Goal: Find specific page/section: Find specific page/section

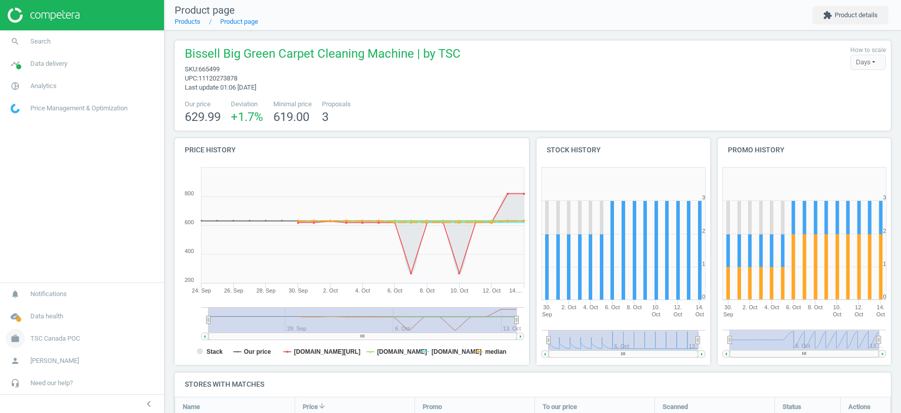
click at [62, 336] on span "TSC Canada POC" at bounding box center [55, 338] width 50 height 9
click at [37, 310] on span "Switch campaign" at bounding box center [33, 309] width 45 height 8
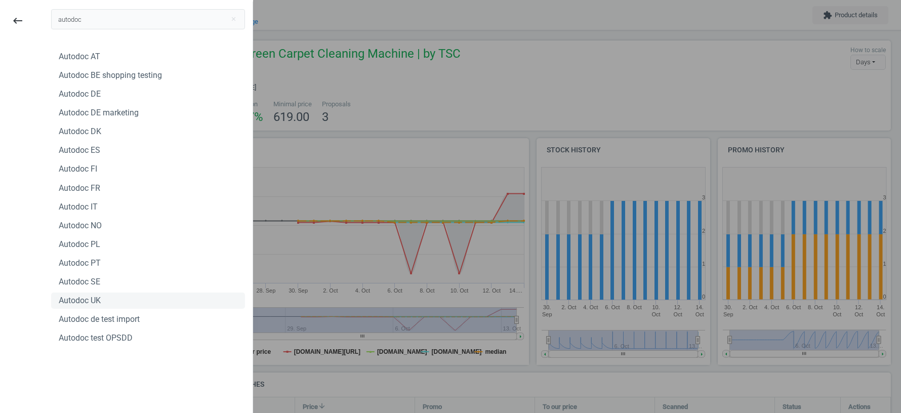
click at [80, 303] on div "Autodoc UK" at bounding box center [80, 300] width 42 height 11
click at [107, 20] on input "autodoc" at bounding box center [148, 19] width 194 height 20
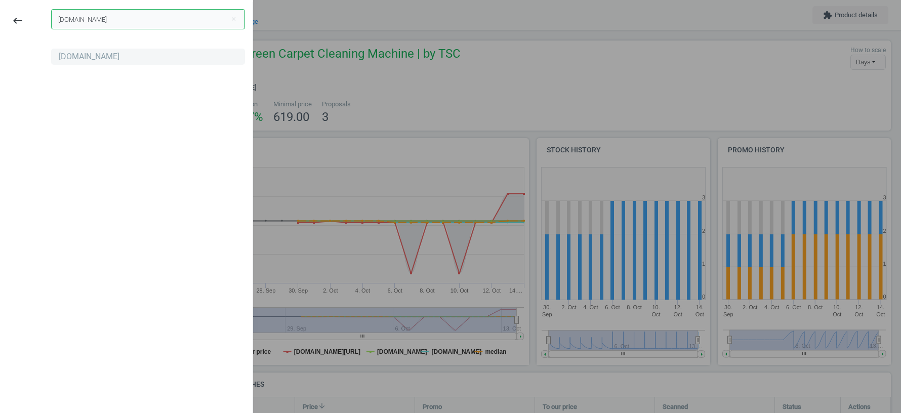
type input "[DOMAIN_NAME]"
click at [69, 58] on div "[DOMAIN_NAME]" at bounding box center [89, 56] width 61 height 11
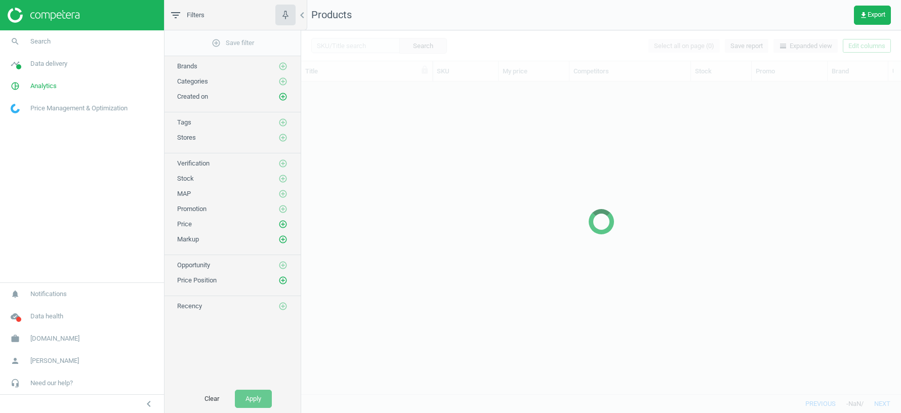
scroll to position [313, 600]
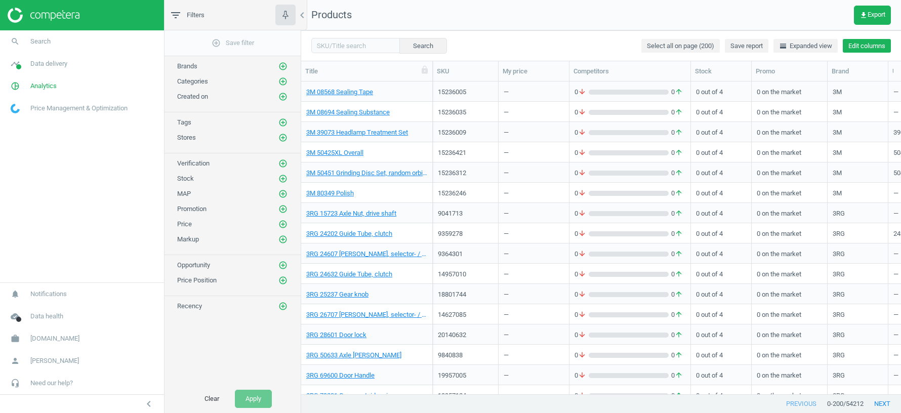
click at [867, 46] on button "Edit columns" at bounding box center [867, 46] width 48 height 14
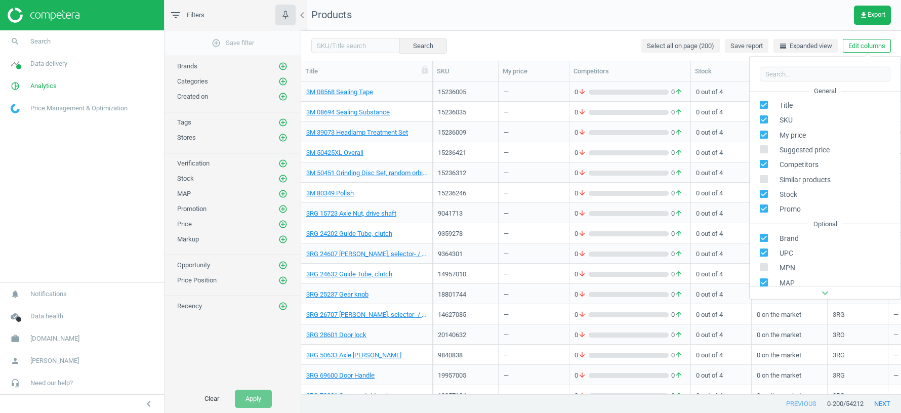
scroll to position [137, 0]
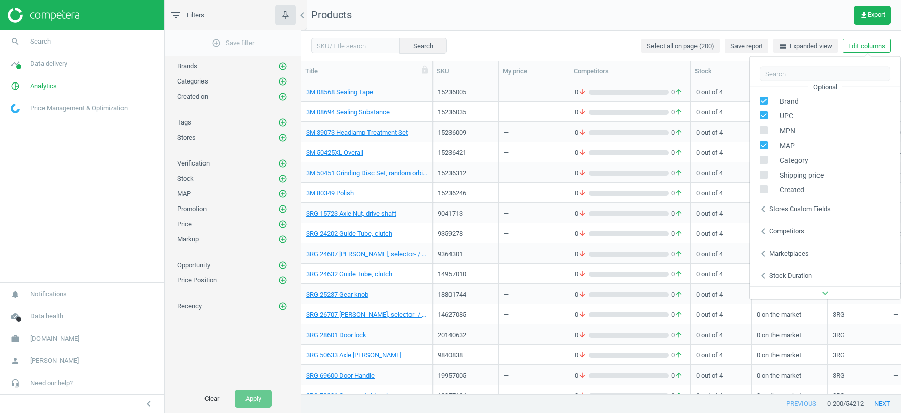
click at [797, 211] on div "Stores custom fields" at bounding box center [799, 208] width 61 height 9
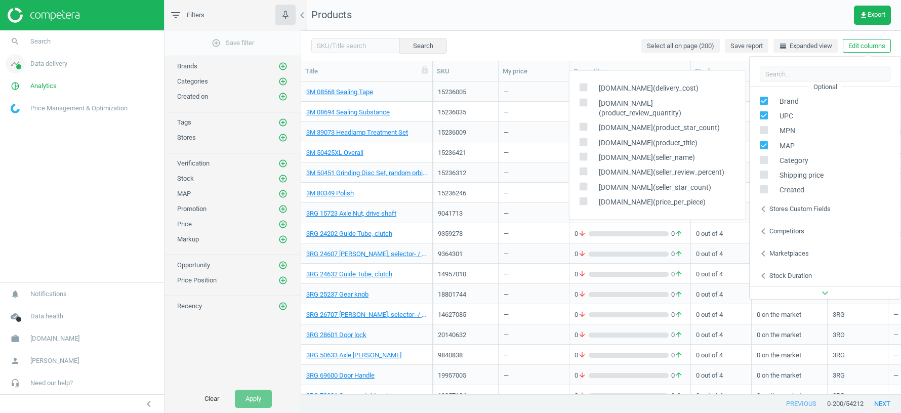
click at [49, 66] on span "Data delivery" at bounding box center [48, 63] width 37 height 9
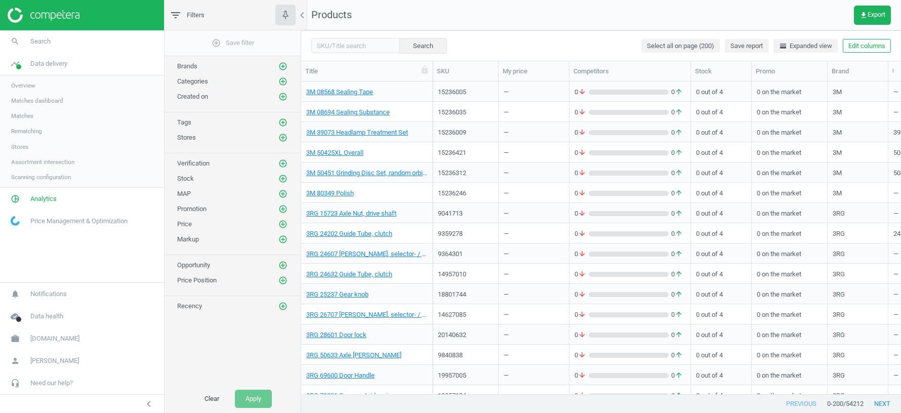
click at [35, 148] on link "Stores" at bounding box center [82, 146] width 164 height 15
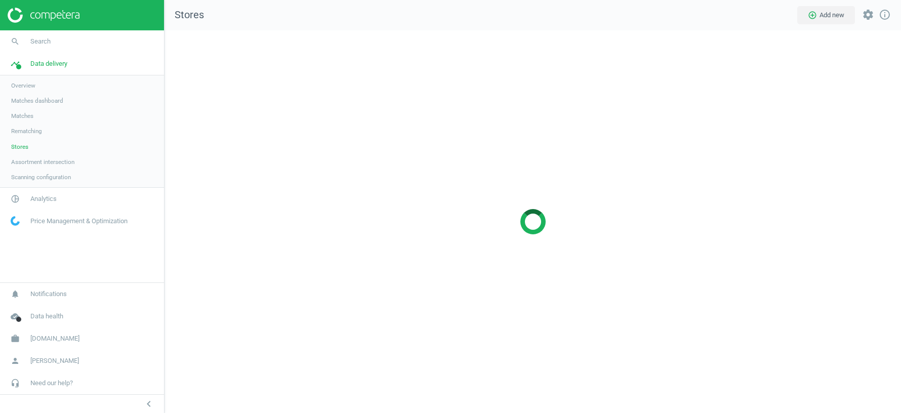
scroll to position [383, 736]
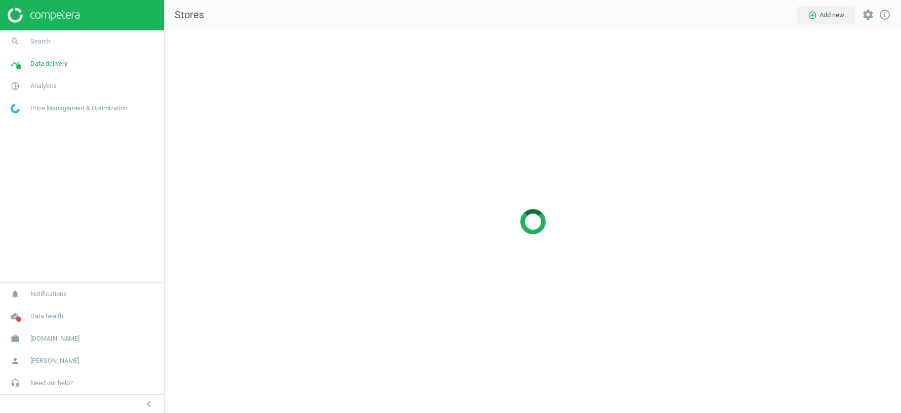
scroll to position [383, 736]
click at [52, 69] on link "timeline Data delivery" at bounding box center [82, 64] width 164 height 22
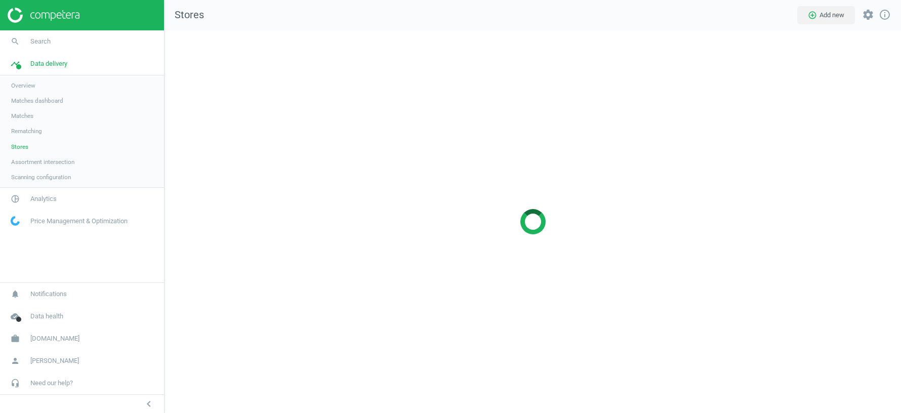
click at [35, 178] on span "Scanning configuration" at bounding box center [41, 177] width 60 height 8
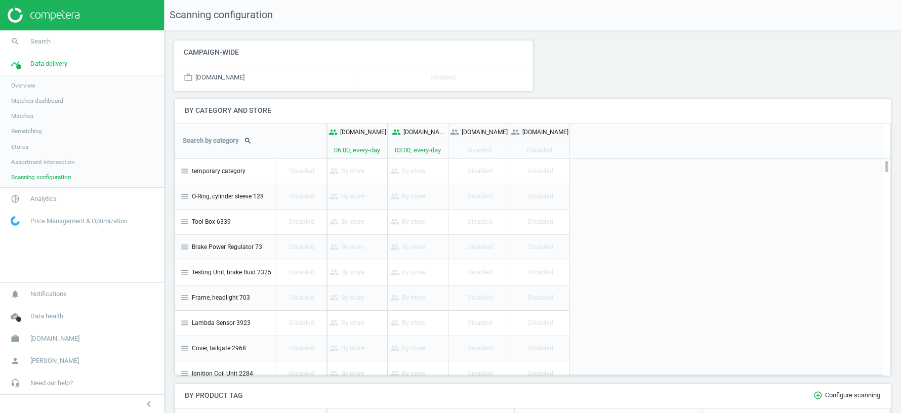
click at [21, 146] on span "Stores" at bounding box center [19, 147] width 17 height 8
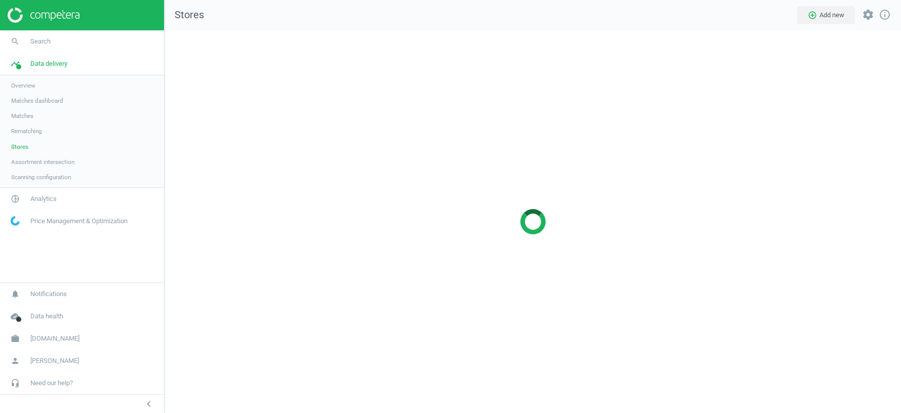
scroll to position [383, 736]
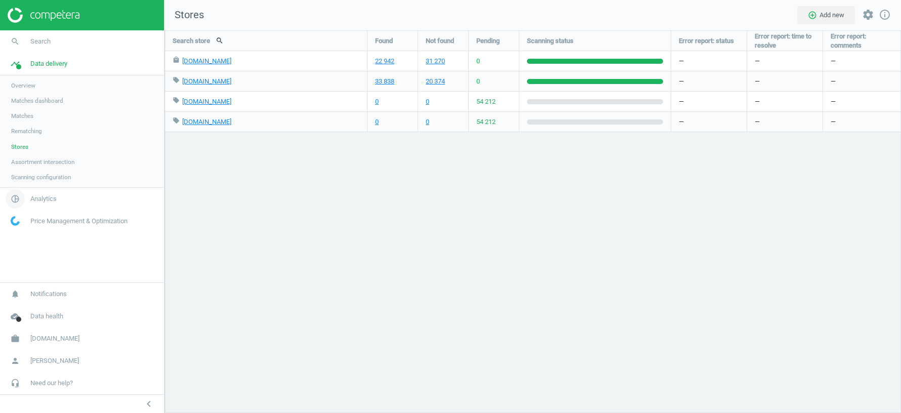
click at [50, 199] on span "Analytics" at bounding box center [43, 198] width 26 height 9
click at [24, 123] on span "Products" at bounding box center [23, 123] width 24 height 8
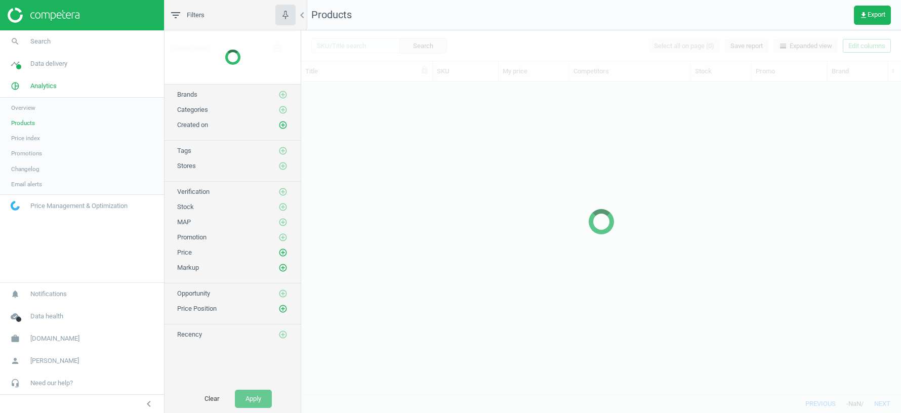
scroll to position [313, 600]
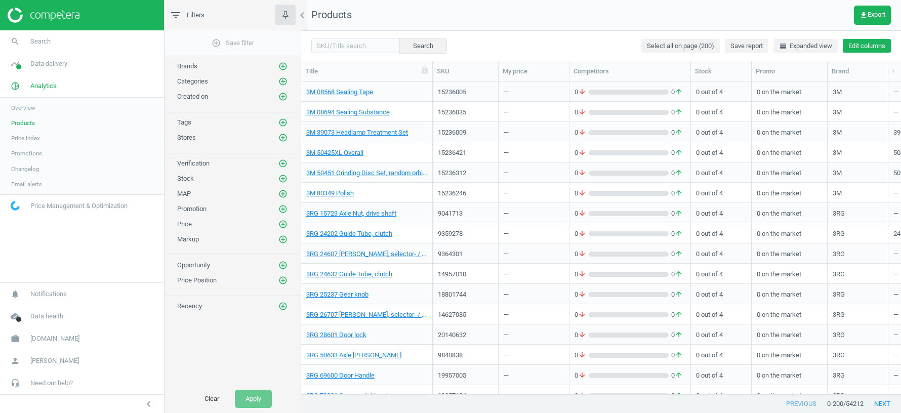
click at [869, 47] on button "Edit columns" at bounding box center [867, 46] width 48 height 14
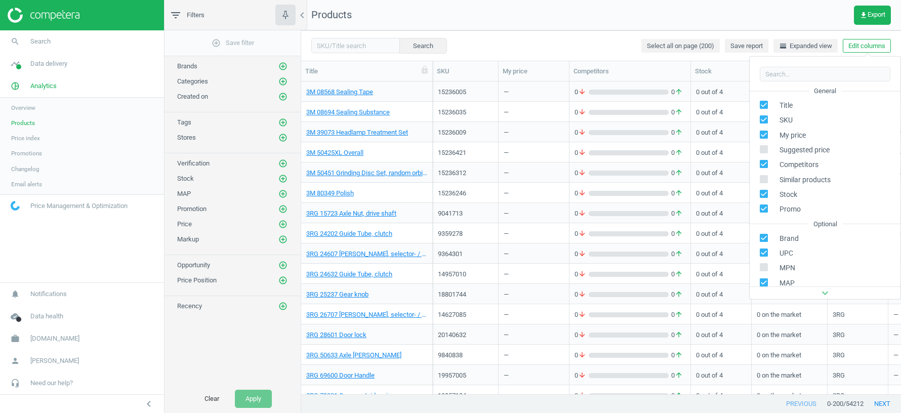
scroll to position [137, 0]
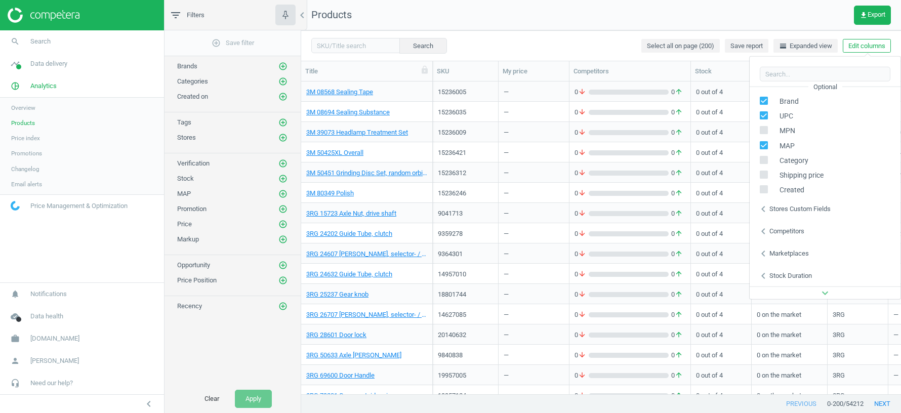
click at [806, 209] on div "Stores custom fields" at bounding box center [799, 208] width 61 height 9
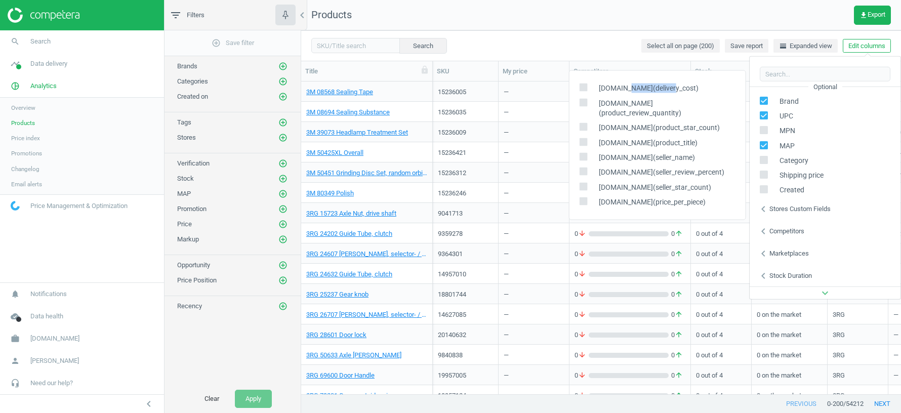
drag, startPoint x: 625, startPoint y: 98, endPoint x: 666, endPoint y: 99, distance: 41.5
click at [666, 93] on span "ebay.fr(delivery_cost)" at bounding box center [646, 89] width 105 height 10
copy span "delivery_cost"
drag, startPoint x: 624, startPoint y: 114, endPoint x: 703, endPoint y: 113, distance: 79.0
click at [703, 113] on span "ebay.fr(product_review_quantity)" at bounding box center [664, 108] width 141 height 20
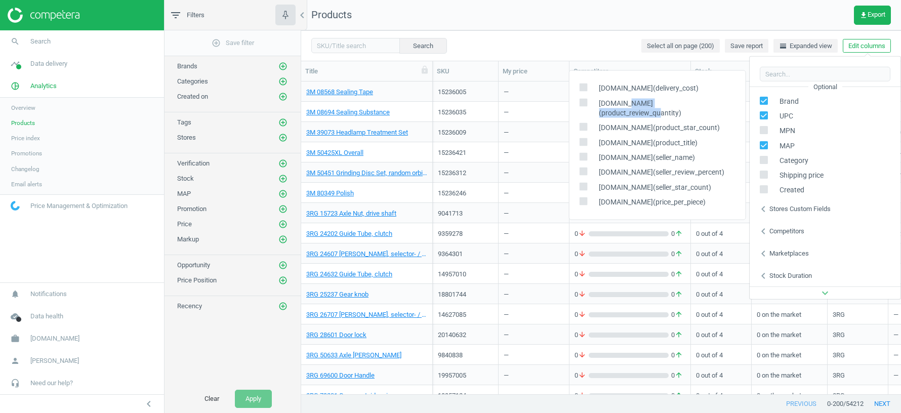
copy span "product_review_quantity"
drag, startPoint x: 624, startPoint y: 129, endPoint x: 688, endPoint y: 128, distance: 64.8
click at [688, 128] on span "ebay.fr(product_star_count)" at bounding box center [657, 128] width 126 height 10
copy span "product_star_count"
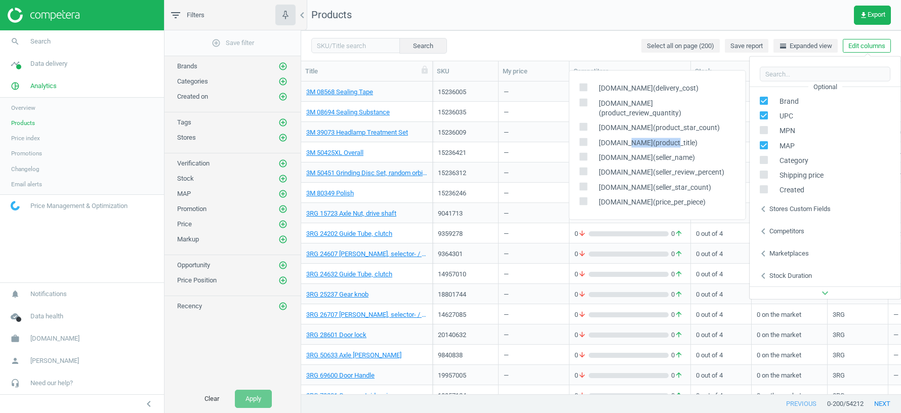
drag, startPoint x: 624, startPoint y: 143, endPoint x: 665, endPoint y: 143, distance: 41.0
click at [665, 143] on span "ebay.fr(product_title)" at bounding box center [646, 143] width 104 height 10
copy span "product_title"
drag, startPoint x: 625, startPoint y: 157, endPoint x: 662, endPoint y: 157, distance: 37.5
click at [662, 157] on span "ebay.fr(seller_name)" at bounding box center [644, 157] width 101 height 10
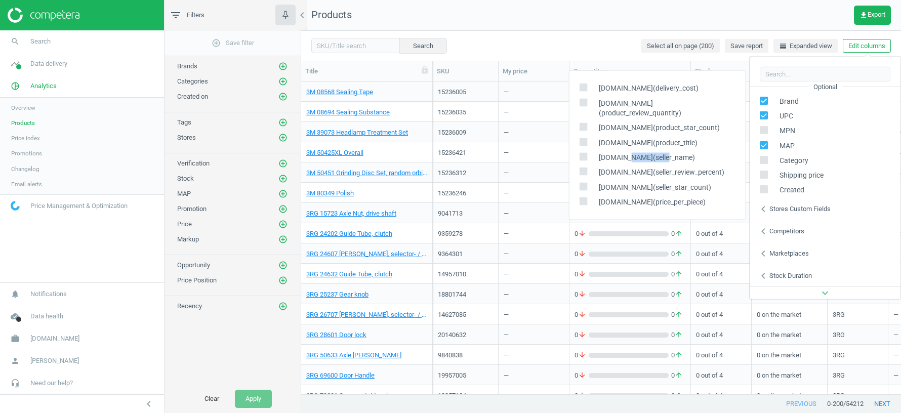
copy span "seller_name"
drag, startPoint x: 624, startPoint y: 173, endPoint x: 695, endPoint y: 171, distance: 70.9
click at [695, 171] on span "ebay.fr(seller_review_percent)" at bounding box center [659, 173] width 131 height 10
copy span "seller_review_percent"
drag, startPoint x: 623, startPoint y: 186, endPoint x: 681, endPoint y: 186, distance: 57.7
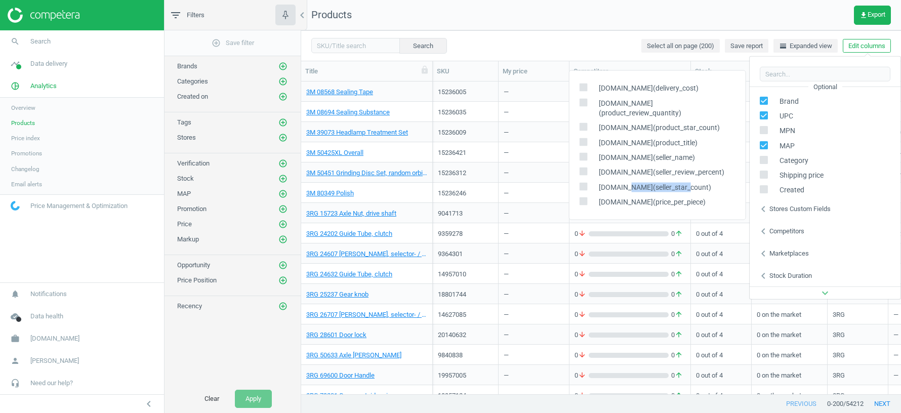
click at [681, 186] on span "ebay.fr(seller_star_count)" at bounding box center [652, 187] width 117 height 10
copy span "seller_star_count)"
drag, startPoint x: 599, startPoint y: 99, endPoint x: 620, endPoint y: 100, distance: 21.8
click at [620, 93] on span "ebay.fr(delivery_cost)" at bounding box center [646, 89] width 105 height 10
copy span "ebay.fr"
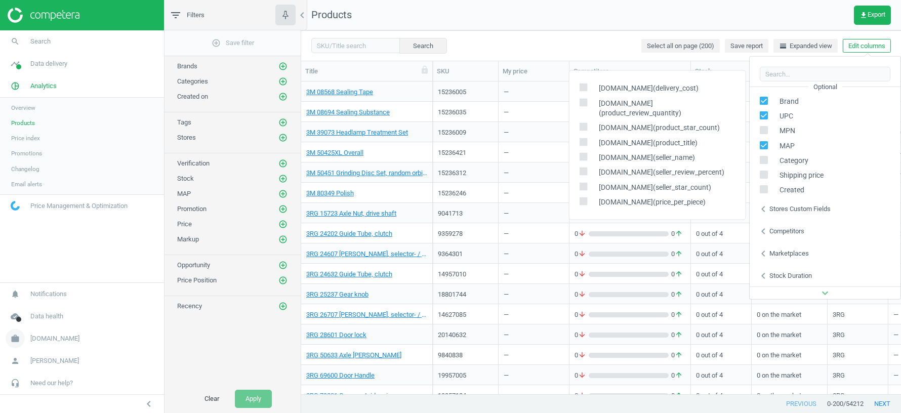
click at [34, 340] on span "autodoc.fr" at bounding box center [54, 338] width 49 height 9
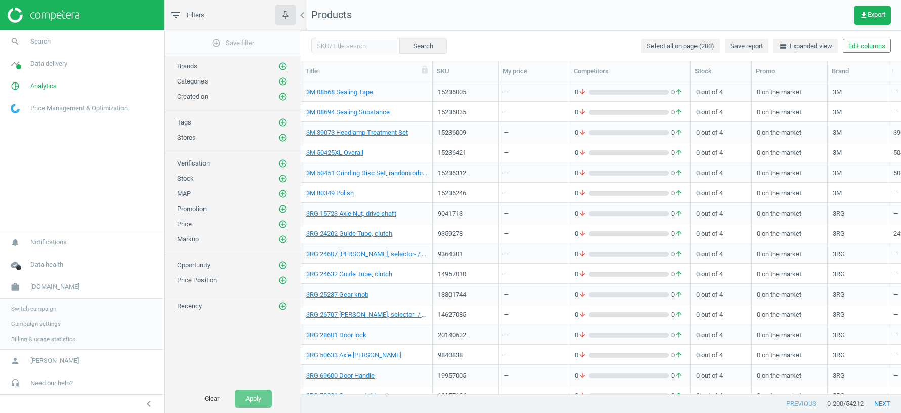
click at [44, 310] on span "Switch campaign" at bounding box center [33, 309] width 45 height 8
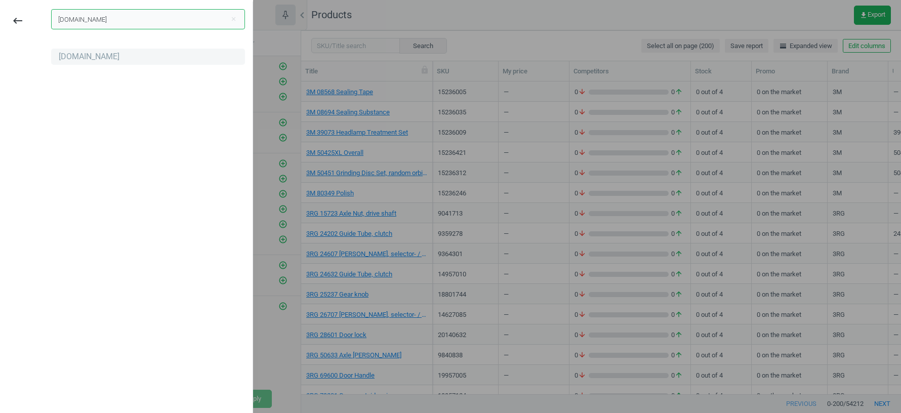
type input "[DOMAIN_NAME]"
click at [73, 57] on div "[DOMAIN_NAME]" at bounding box center [89, 56] width 61 height 11
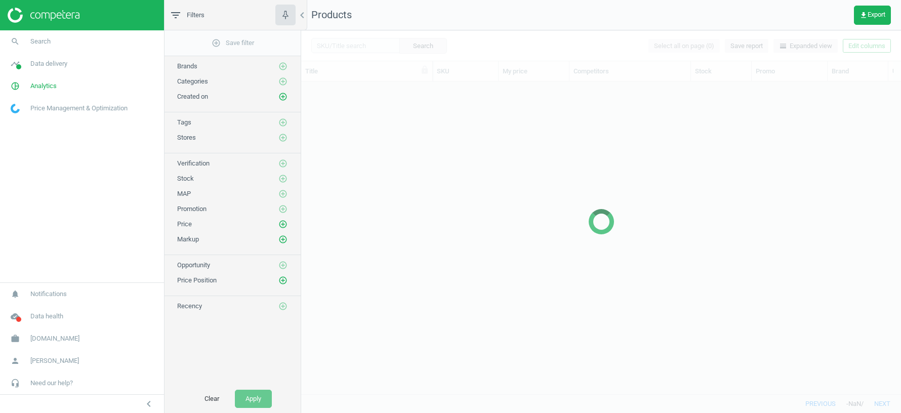
scroll to position [313, 600]
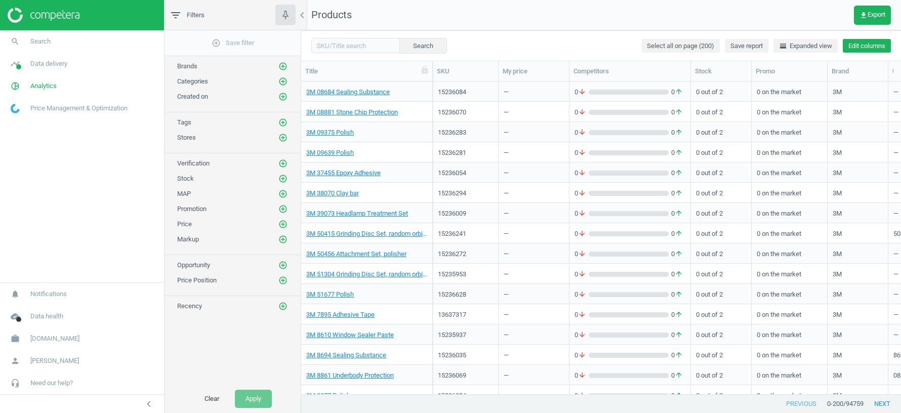
click at [866, 47] on button "Edit columns" at bounding box center [867, 46] width 48 height 14
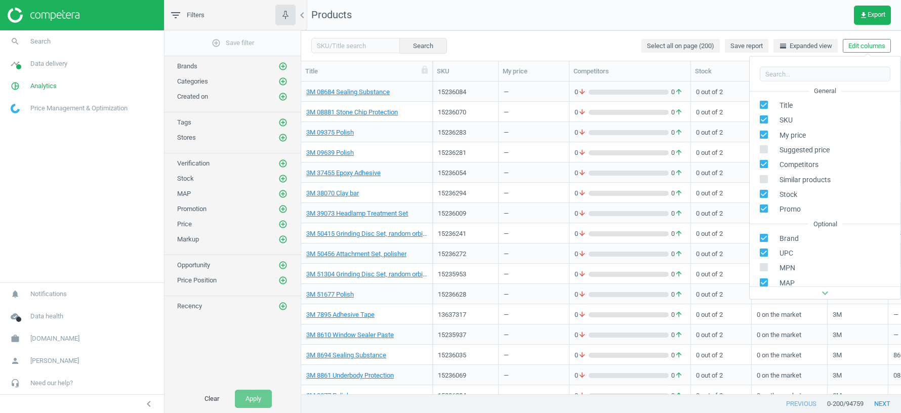
scroll to position [115, 0]
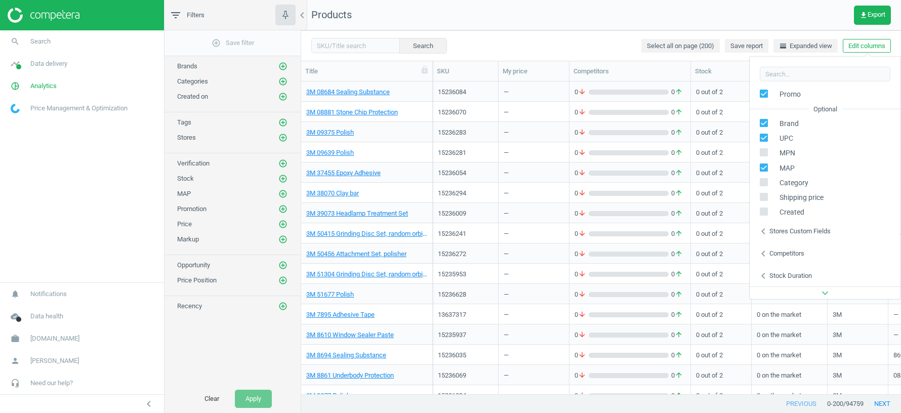
click at [794, 229] on div "Stores custom fields" at bounding box center [799, 231] width 61 height 9
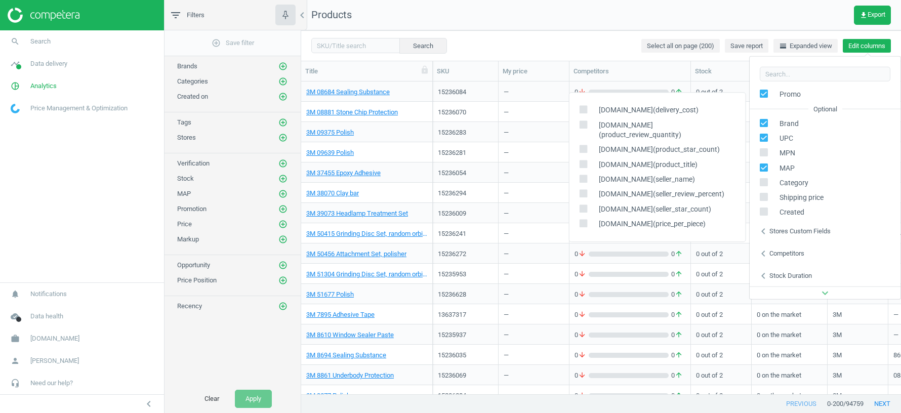
click at [868, 48] on button "Edit columns" at bounding box center [867, 46] width 48 height 14
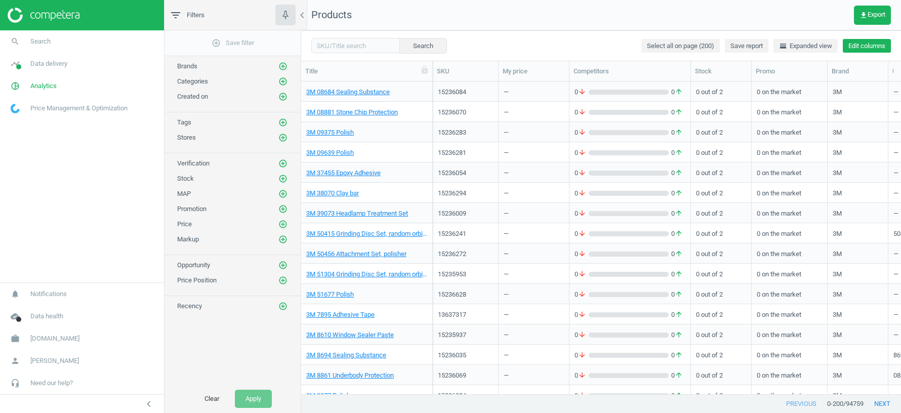
click at [868, 48] on button "Edit columns" at bounding box center [867, 46] width 48 height 14
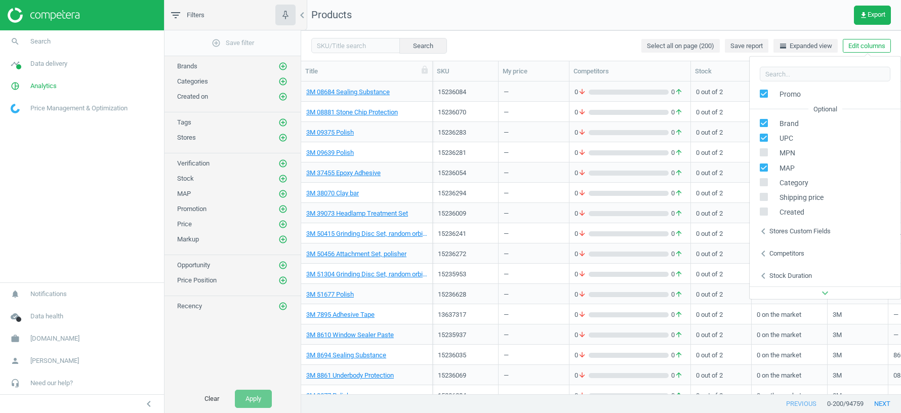
click at [797, 237] on div "chevron_left Stores custom fields" at bounding box center [825, 231] width 151 height 22
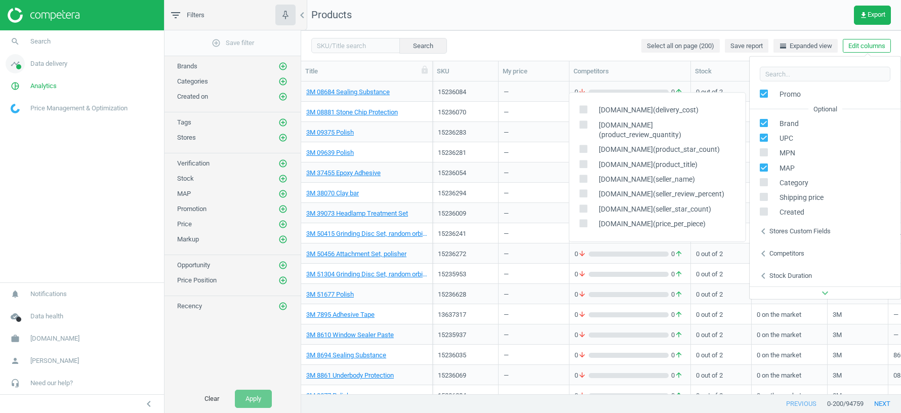
click at [63, 67] on span "Data delivery" at bounding box center [48, 63] width 37 height 9
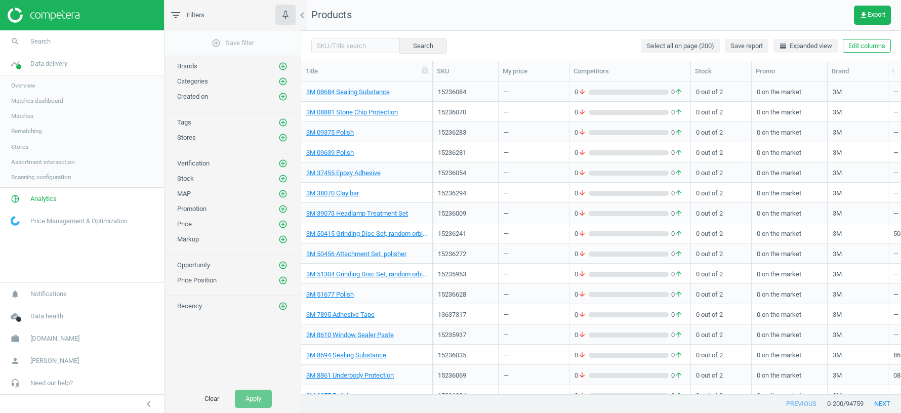
click at [26, 149] on span "Stores" at bounding box center [19, 147] width 17 height 8
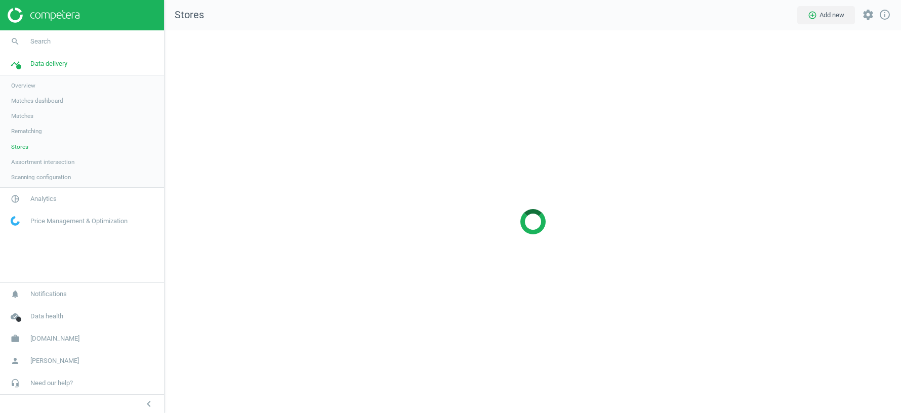
scroll to position [383, 736]
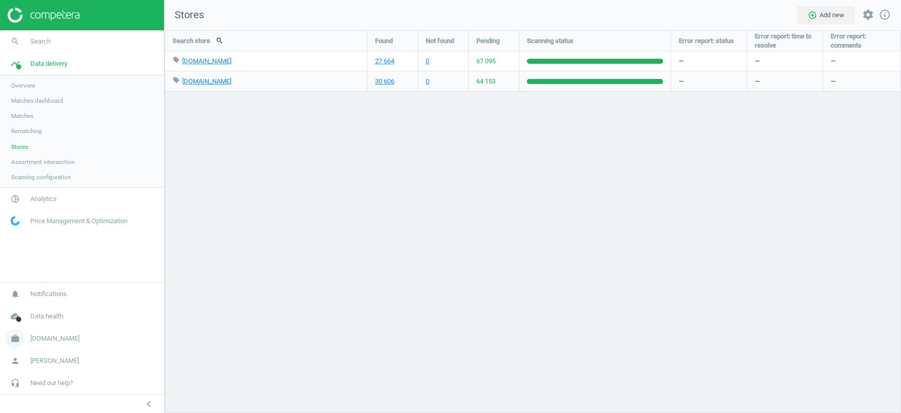
click at [47, 340] on span "autodoc.it" at bounding box center [54, 338] width 49 height 9
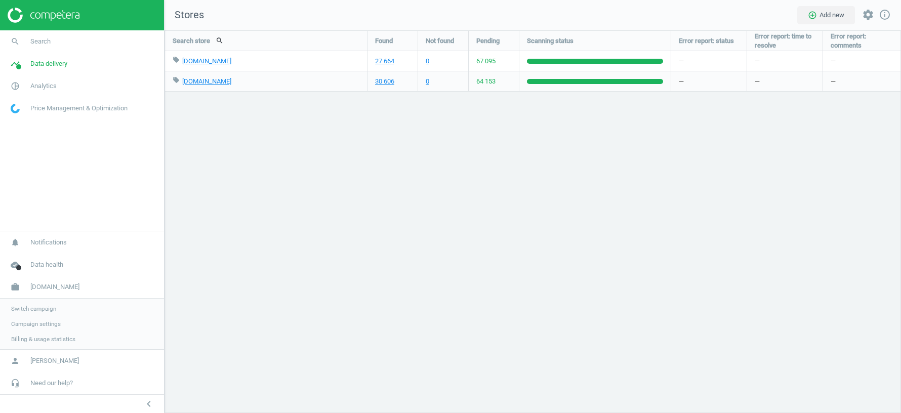
click at [42, 307] on span "Switch campaign" at bounding box center [33, 309] width 45 height 8
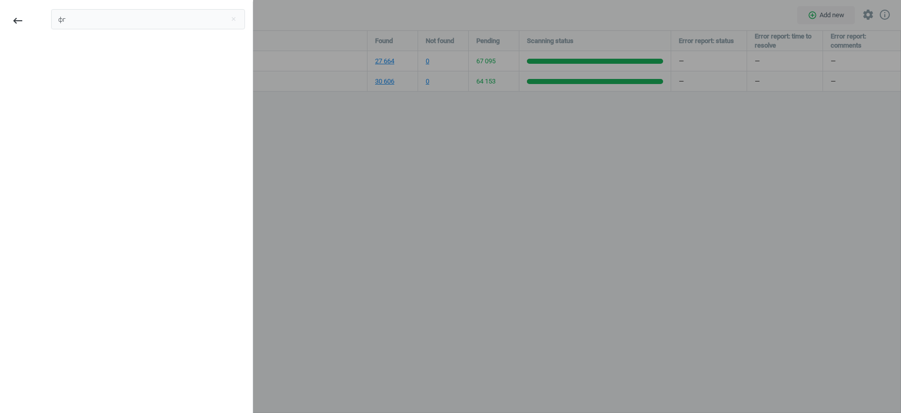
type input "ф"
type input "autodoc.es"
click at [88, 60] on div "autodoc.es" at bounding box center [89, 56] width 61 height 11
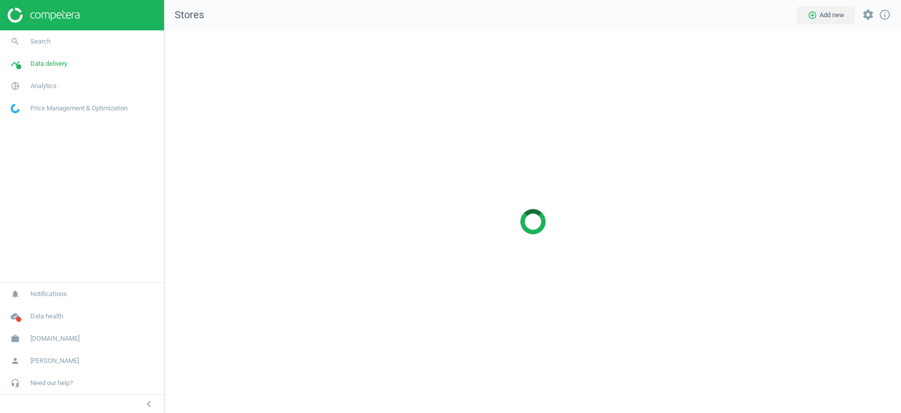
scroll to position [383, 736]
click at [43, 64] on span "Data delivery" at bounding box center [48, 63] width 37 height 9
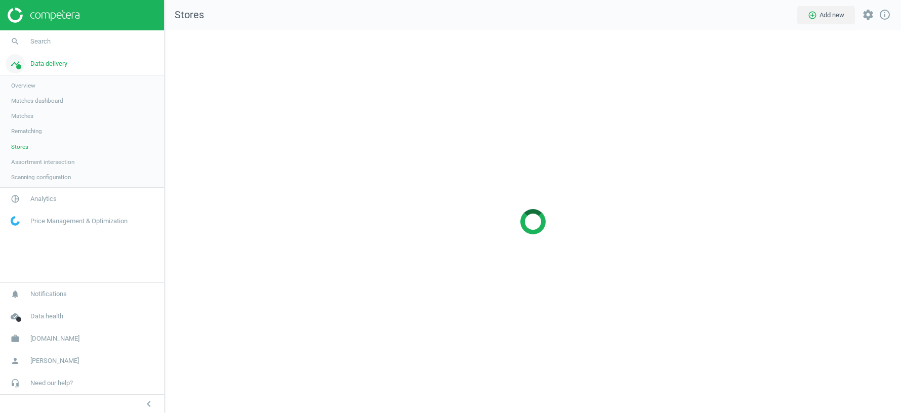
click at [57, 61] on span "Data delivery" at bounding box center [48, 63] width 37 height 9
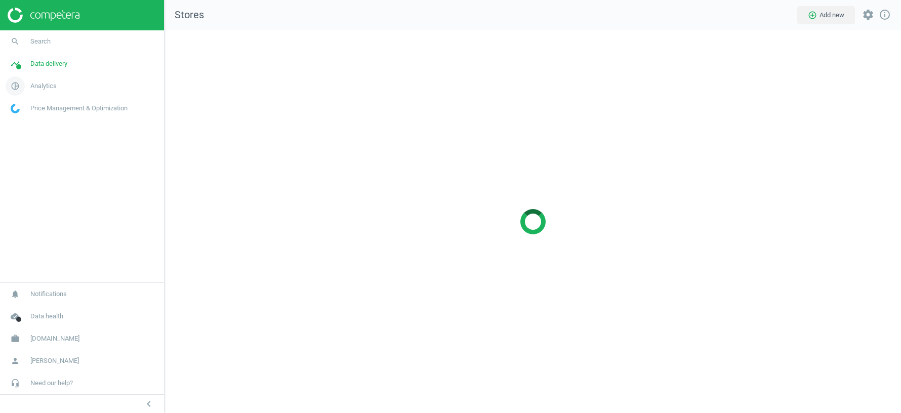
click at [41, 88] on span "Analytics" at bounding box center [43, 85] width 26 height 9
click at [21, 121] on span "Products" at bounding box center [23, 123] width 24 height 8
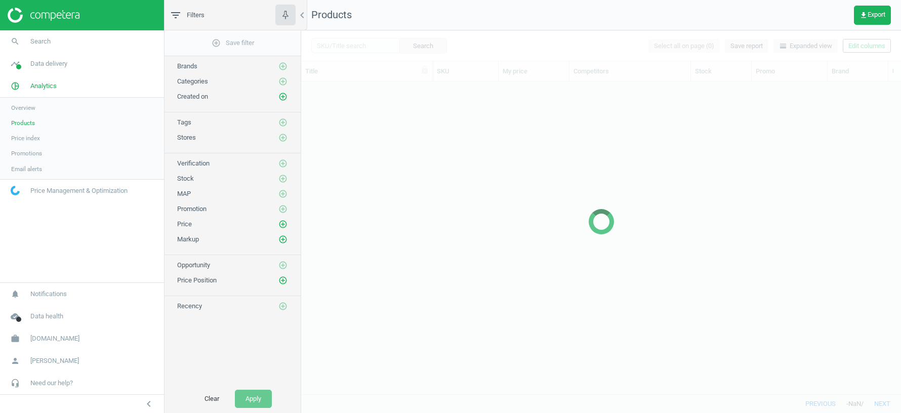
scroll to position [313, 600]
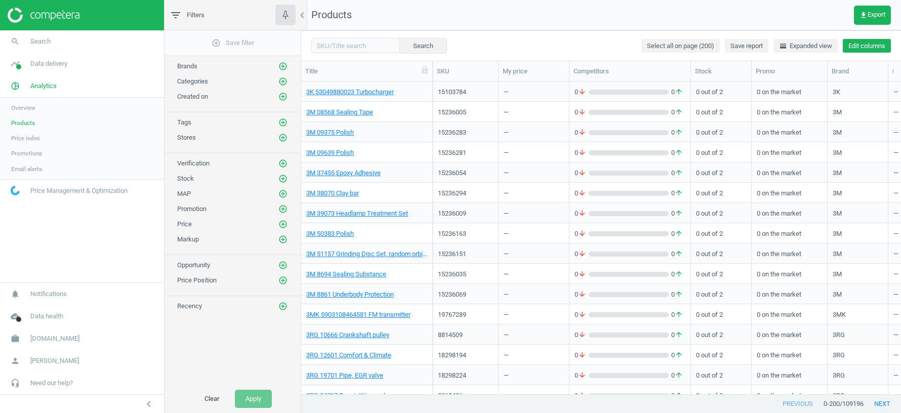
click at [869, 47] on button "Edit columns" at bounding box center [867, 46] width 48 height 14
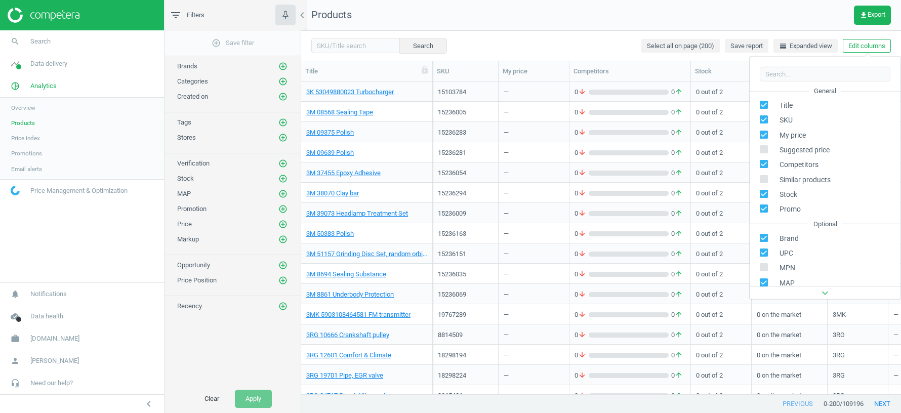
scroll to position [115, 0]
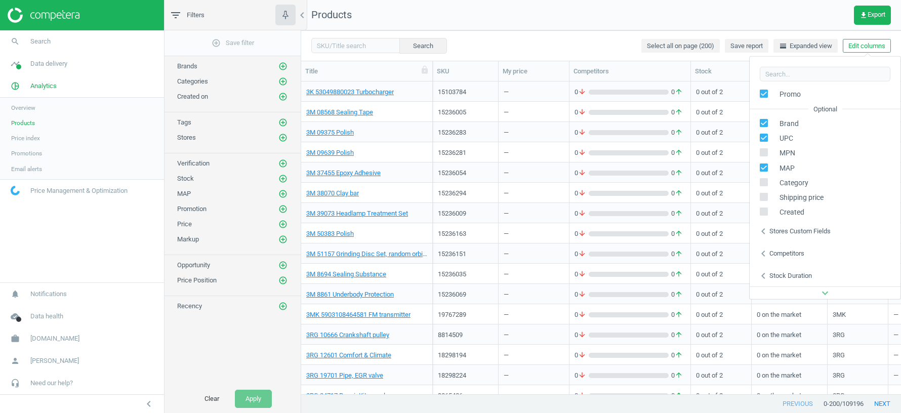
click at [795, 229] on div "Stores custom fields" at bounding box center [799, 231] width 61 height 9
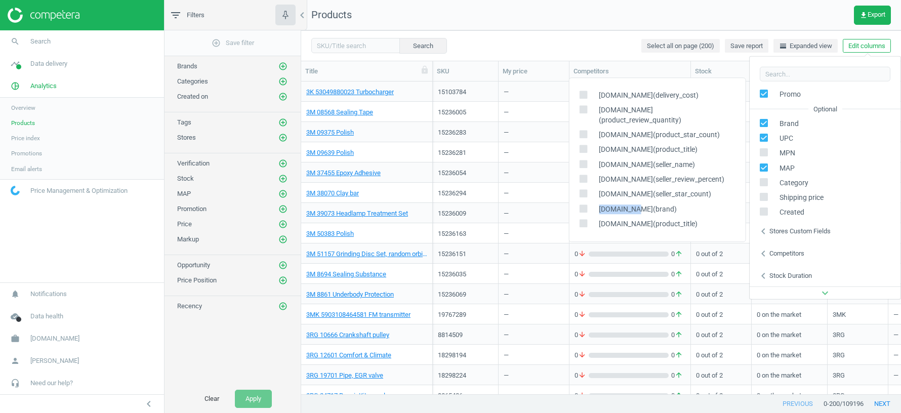
drag, startPoint x: 600, startPoint y: 210, endPoint x: 638, endPoint y: 210, distance: 37.5
click at [638, 210] on span "endado.com(brand)" at bounding box center [635, 209] width 83 height 10
copy span "endado.com"
click at [47, 340] on span "[DOMAIN_NAME]" at bounding box center [54, 338] width 49 height 9
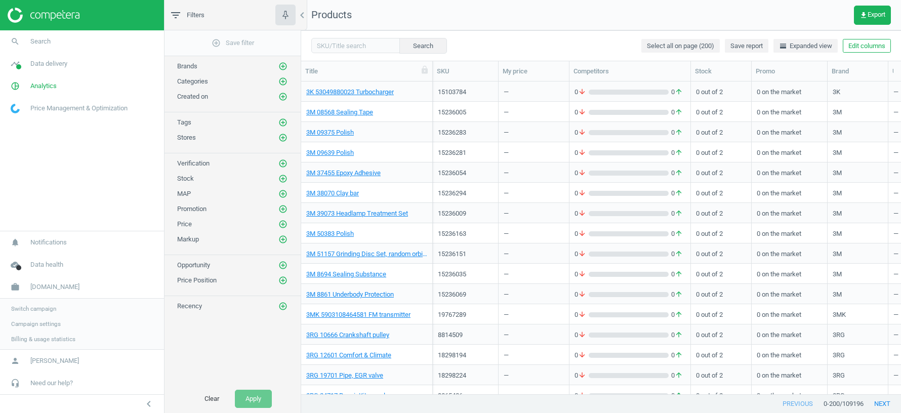
click at [46, 310] on span "Switch campaign" at bounding box center [33, 309] width 45 height 8
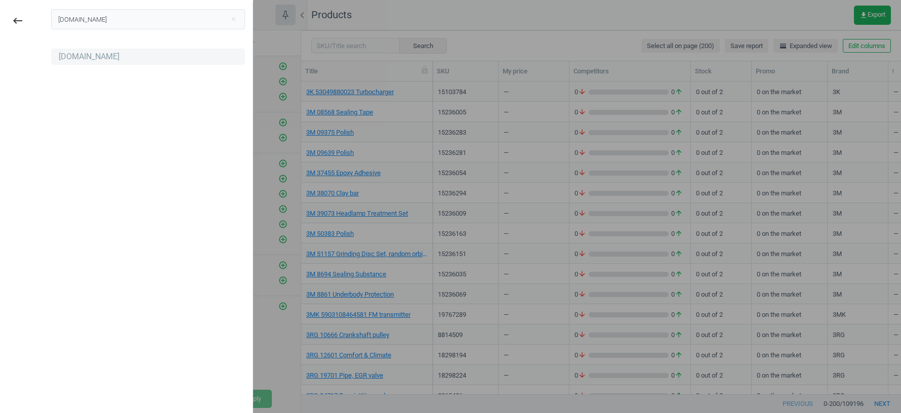
type input "[DOMAIN_NAME]"
click at [84, 58] on div "[DOMAIN_NAME]" at bounding box center [89, 56] width 61 height 11
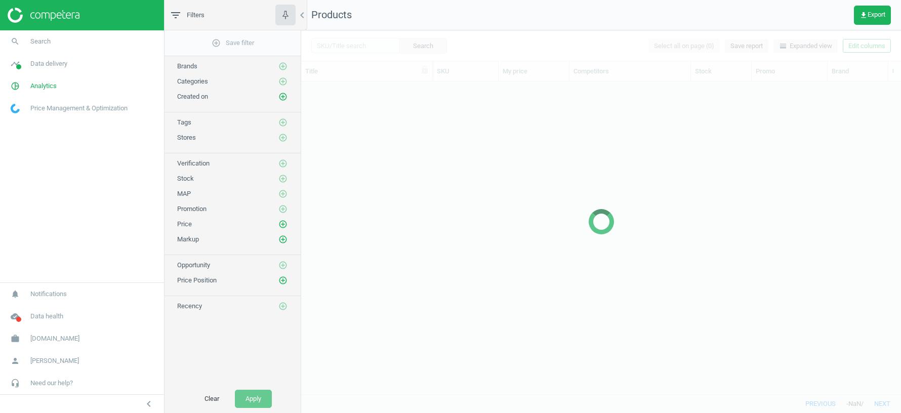
scroll to position [313, 600]
click at [41, 68] on span "Data delivery" at bounding box center [48, 63] width 37 height 9
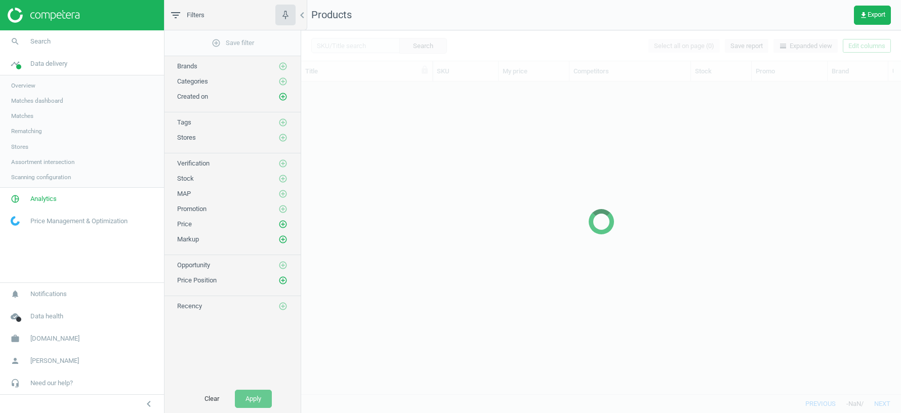
click at [28, 145] on span "Stores" at bounding box center [19, 147] width 17 height 8
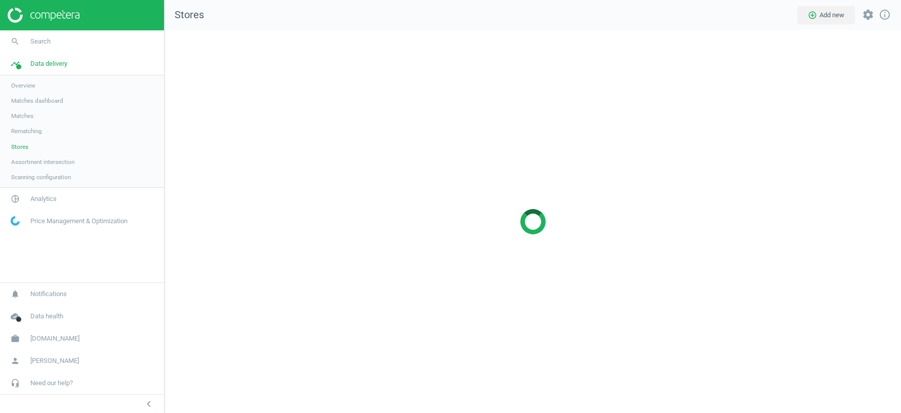
scroll to position [383, 736]
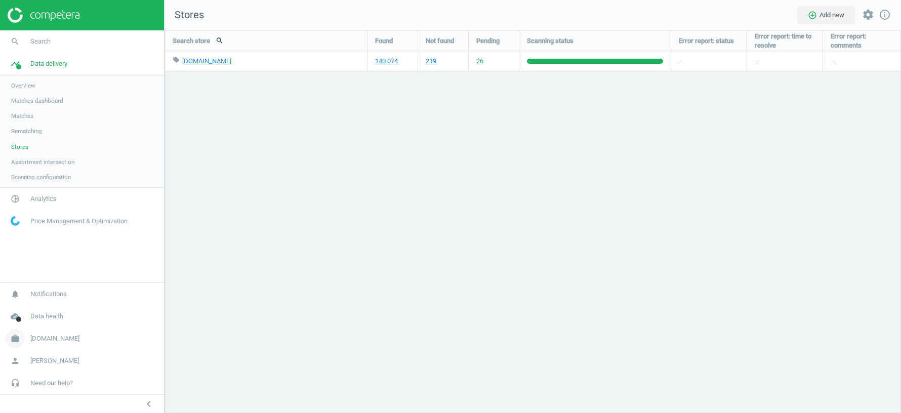
click at [48, 348] on link "work [DOMAIN_NAME]" at bounding box center [82, 338] width 164 height 22
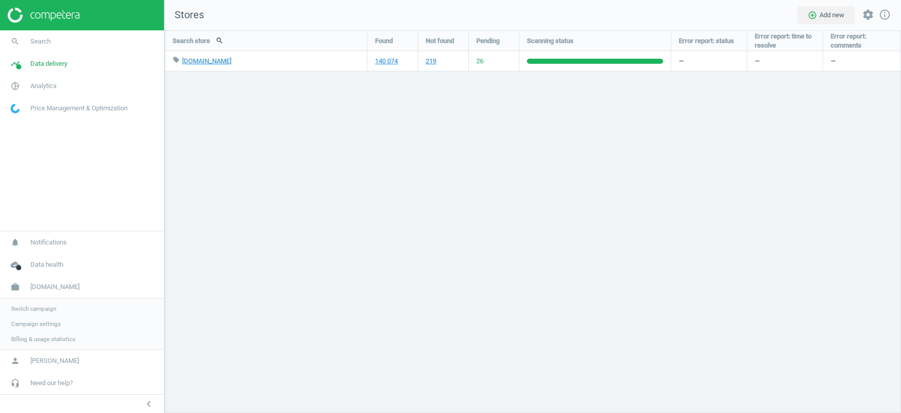
click at [52, 311] on span "Switch campaign" at bounding box center [33, 309] width 45 height 8
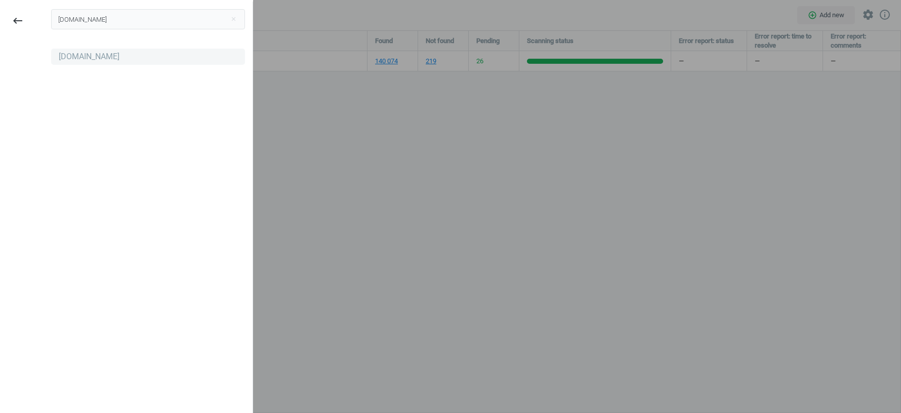
type input "[DOMAIN_NAME]"
click at [82, 59] on div "[DOMAIN_NAME]" at bounding box center [89, 56] width 61 height 11
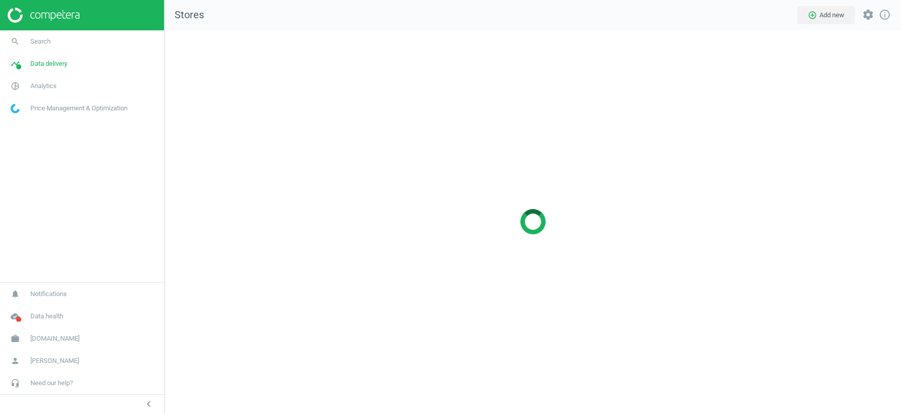
scroll to position [383, 736]
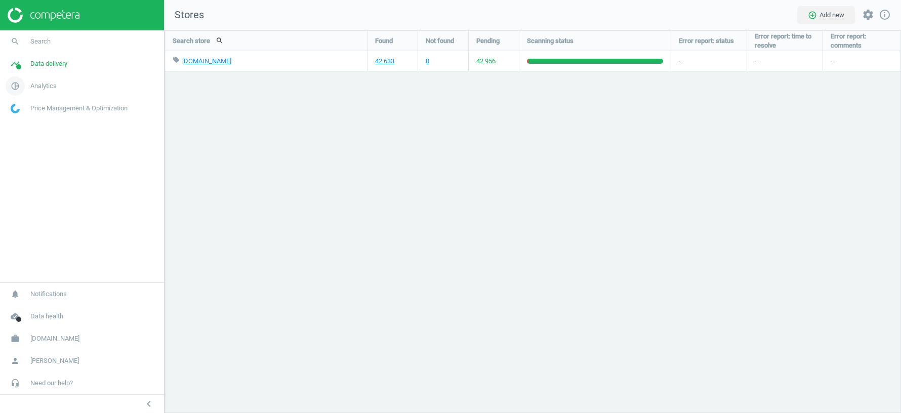
click at [55, 90] on span "Analytics" at bounding box center [43, 85] width 26 height 9
click at [27, 122] on span "Products" at bounding box center [23, 123] width 24 height 8
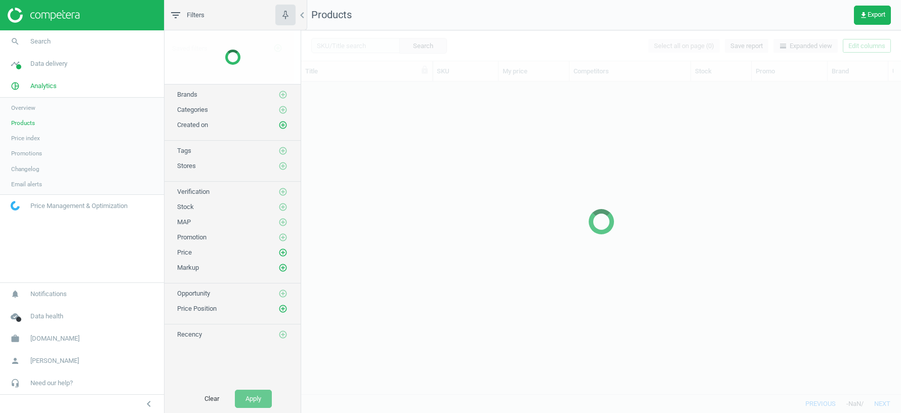
scroll to position [313, 600]
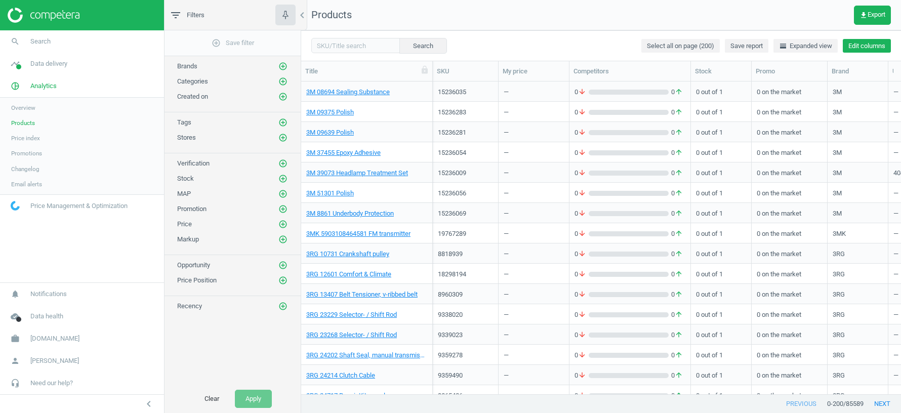
click at [851, 42] on button "Edit columns" at bounding box center [867, 46] width 48 height 14
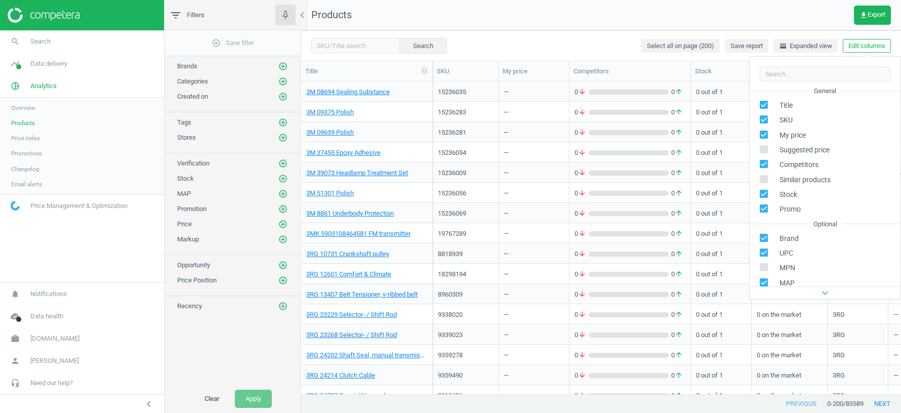
scroll to position [93, 0]
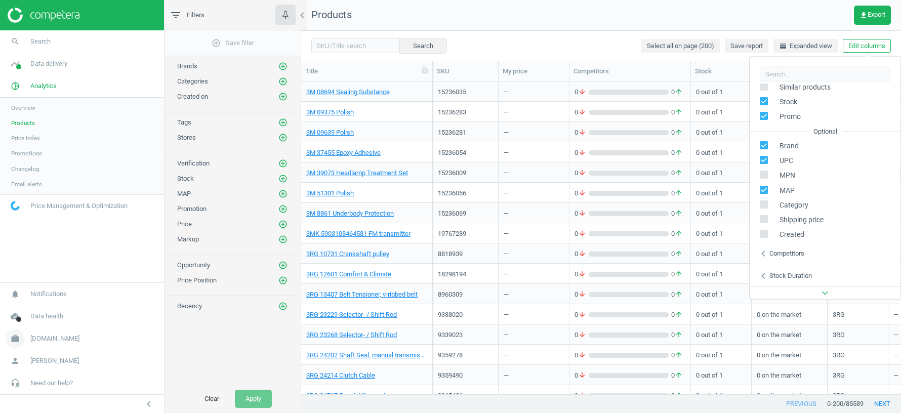
click at [51, 343] on span "autodoc.se" at bounding box center [54, 338] width 49 height 9
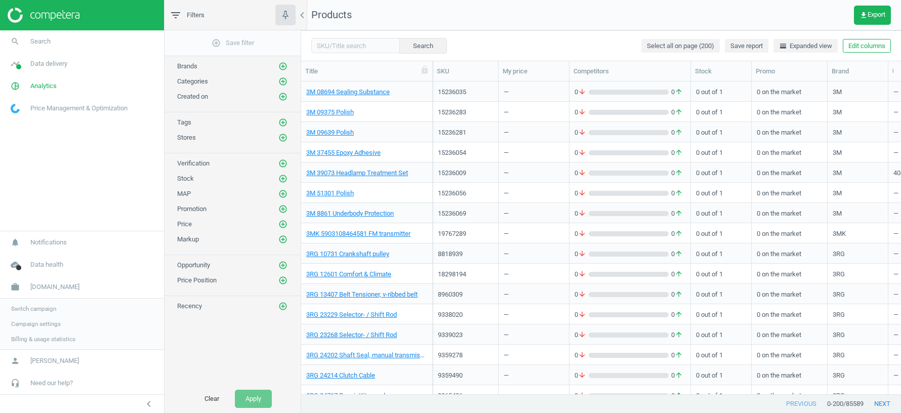
click at [56, 309] on span "Switch campaign" at bounding box center [33, 309] width 45 height 8
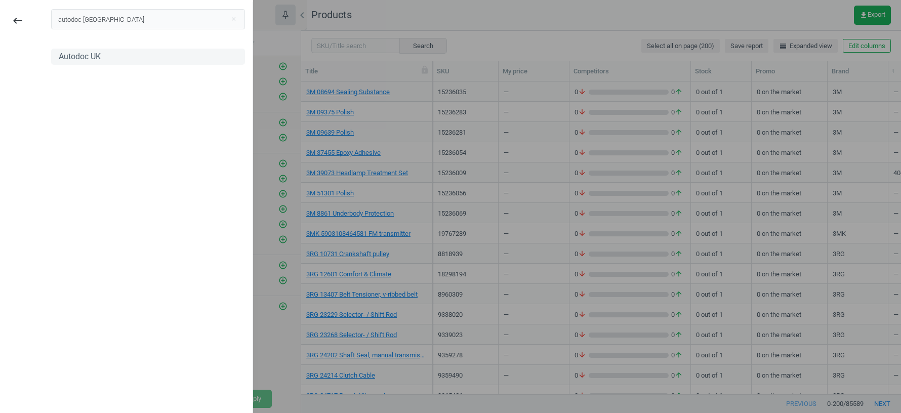
type input "autodoc [GEOGRAPHIC_DATA]"
click at [82, 56] on div "Autodoc UK" at bounding box center [80, 56] width 42 height 11
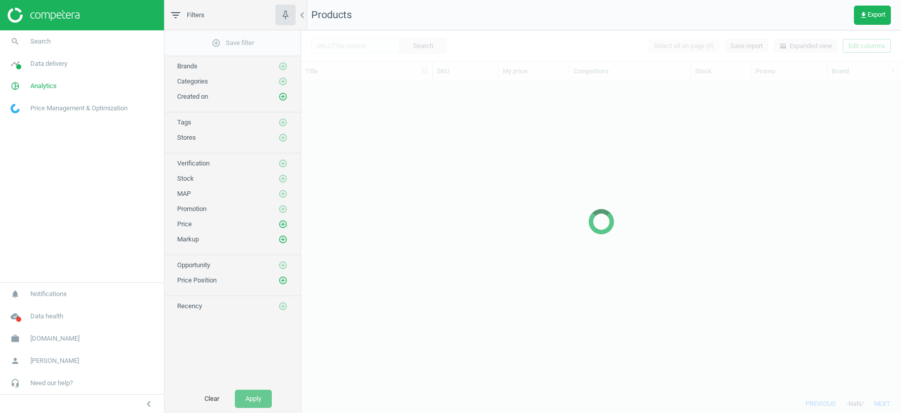
scroll to position [313, 600]
click at [60, 342] on span "[DOMAIN_NAME]" at bounding box center [54, 338] width 49 height 9
click at [49, 312] on span "Switch campaign" at bounding box center [33, 309] width 45 height 8
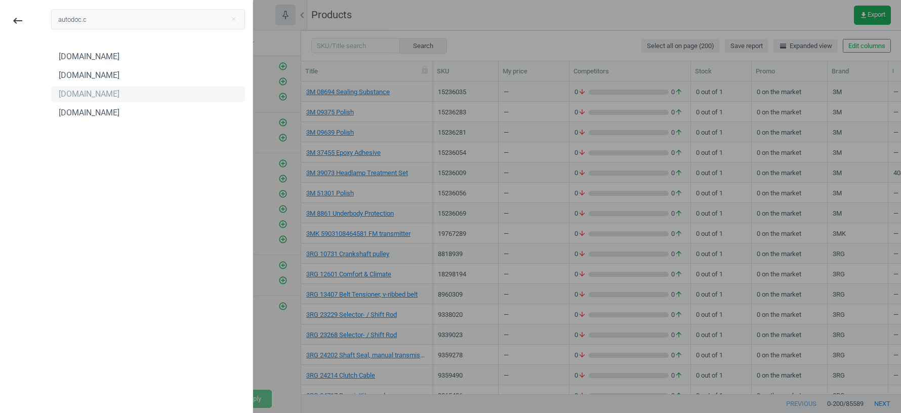
type input "autodoc.c"
click at [79, 98] on div "[DOMAIN_NAME]" at bounding box center [89, 94] width 61 height 11
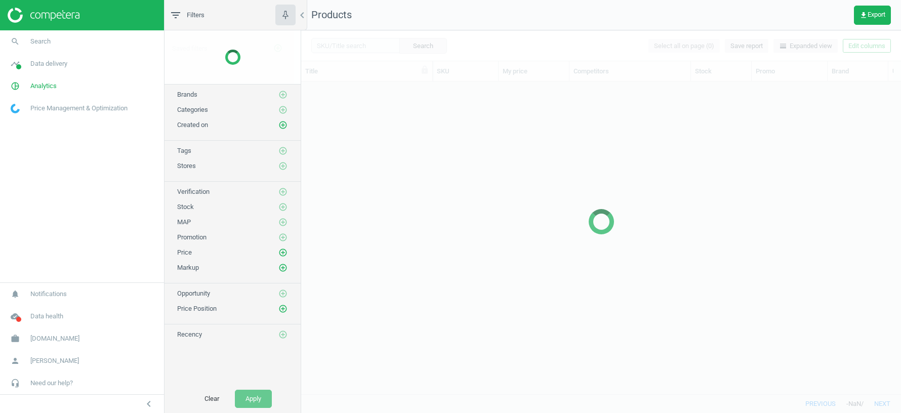
scroll to position [313, 600]
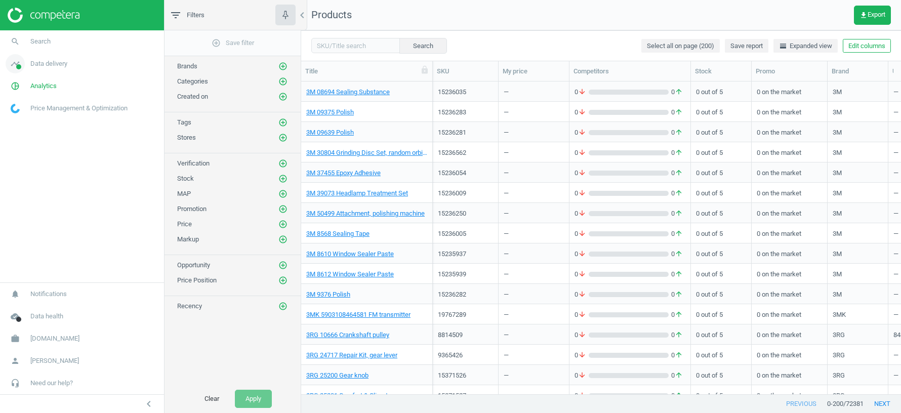
click at [46, 67] on span "Data delivery" at bounding box center [48, 63] width 37 height 9
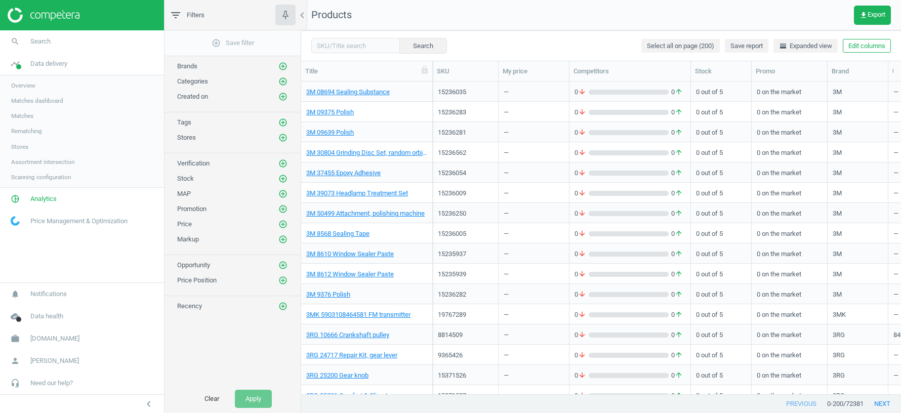
click at [20, 147] on span "Stores" at bounding box center [19, 147] width 17 height 8
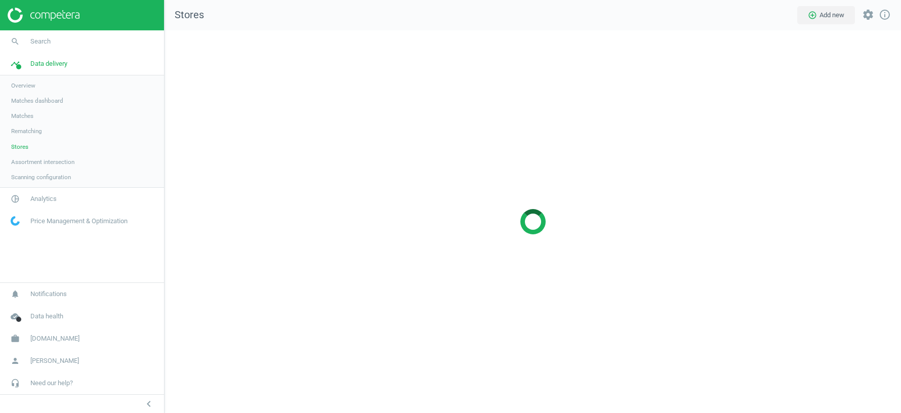
scroll to position [383, 736]
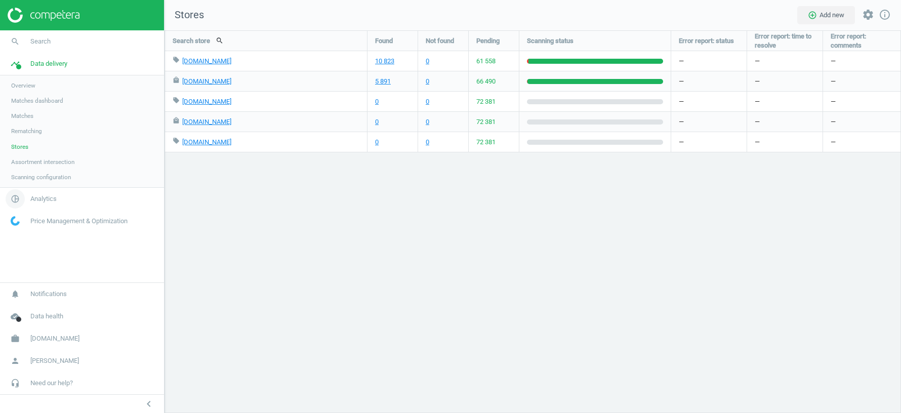
click at [45, 197] on span "Analytics" at bounding box center [43, 198] width 26 height 9
click at [25, 122] on span "Products" at bounding box center [23, 123] width 24 height 8
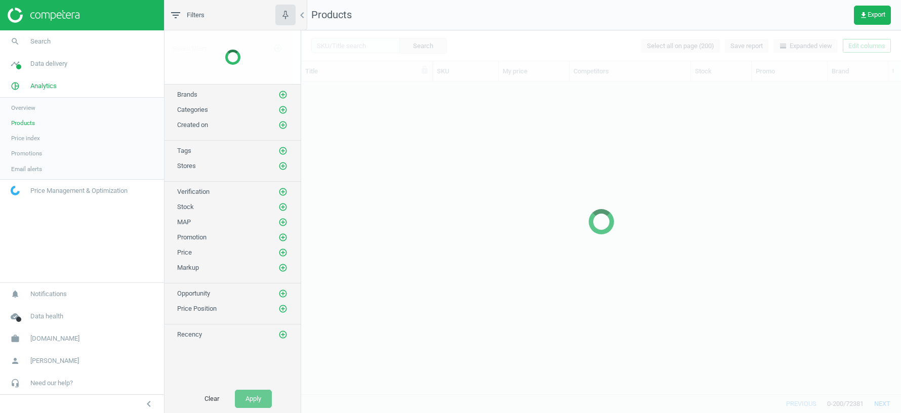
scroll to position [313, 600]
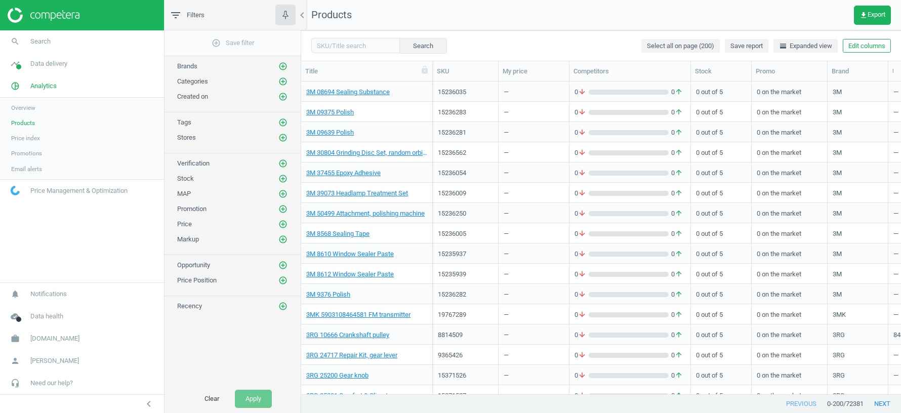
click at [860, 47] on button "Edit columns" at bounding box center [867, 46] width 48 height 14
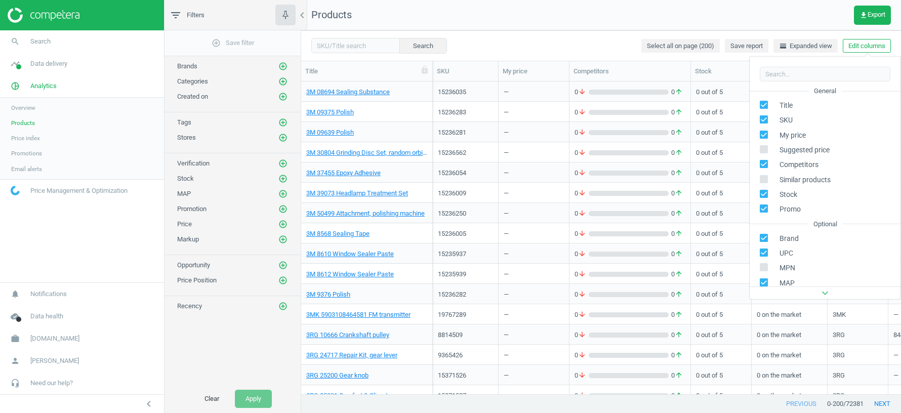
scroll to position [137, 0]
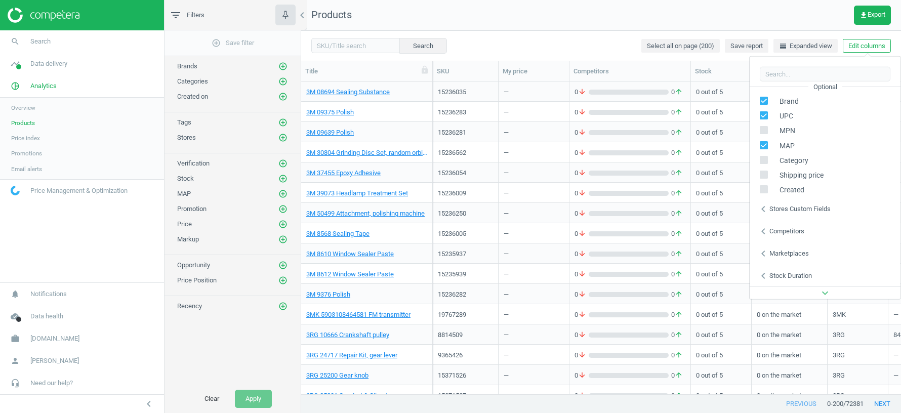
click at [792, 207] on div "Stores custom fields" at bounding box center [799, 208] width 61 height 9
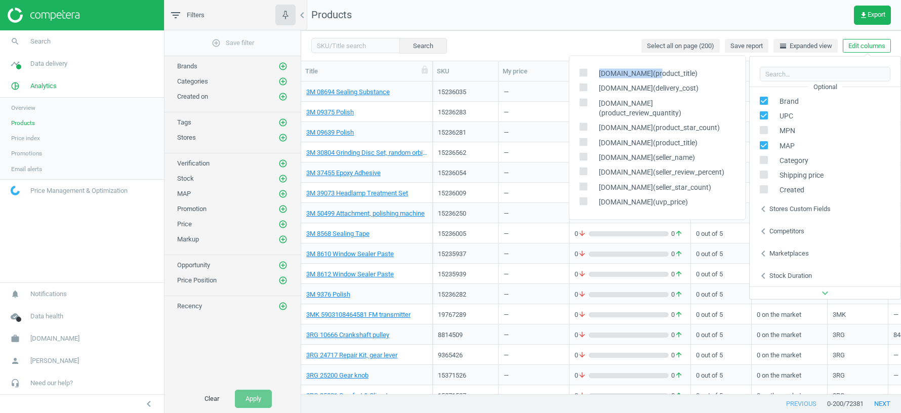
drag, startPoint x: 599, startPoint y: 84, endPoint x: 656, endPoint y: 84, distance: 57.7
click at [656, 78] on span "[DOMAIN_NAME](product_title)" at bounding box center [646, 74] width 104 height 10
copy span "[DOMAIN_NAME]"
click at [658, 22] on nav "Products get_app Export" at bounding box center [601, 15] width 600 height 30
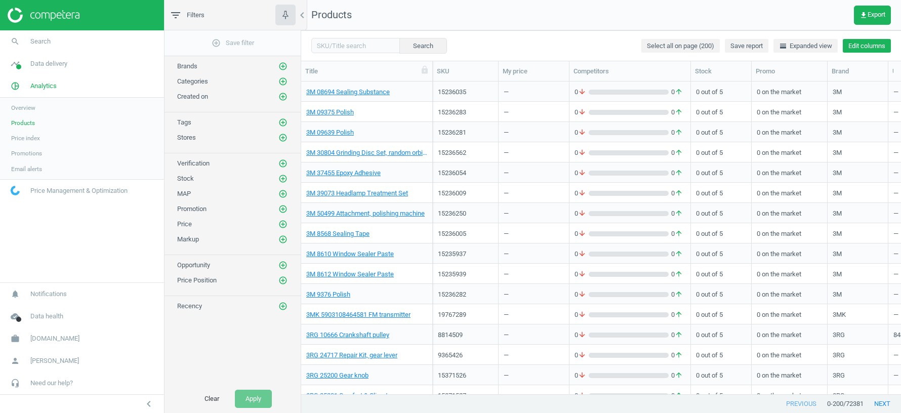
click at [859, 44] on button "Edit columns" at bounding box center [867, 46] width 48 height 14
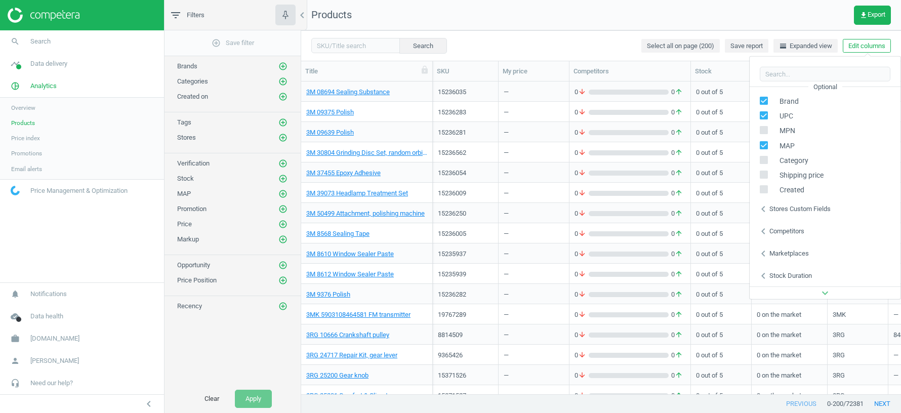
click at [782, 204] on div "Stores custom fields" at bounding box center [799, 208] width 61 height 9
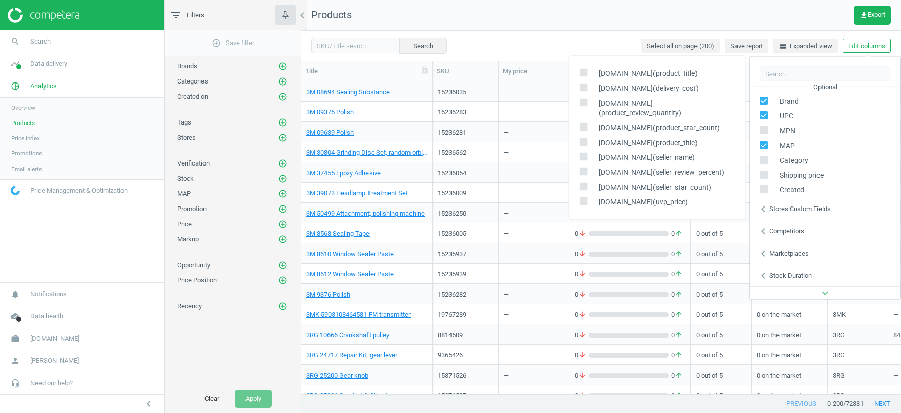
click at [696, 14] on nav "Products get_app Export" at bounding box center [601, 15] width 600 height 30
